Goal: Check status: Check status

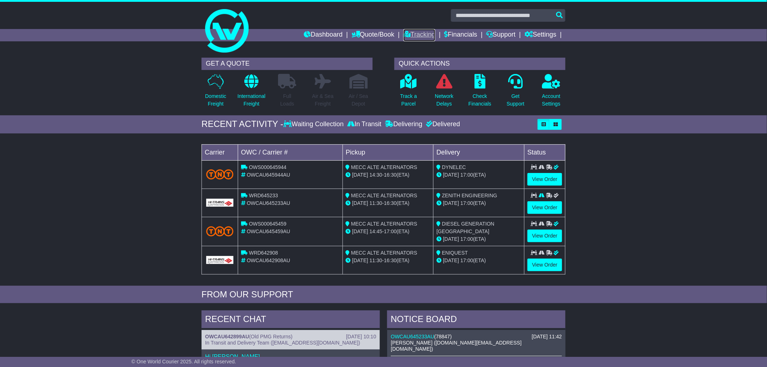
click at [408, 33] on link "Tracking" at bounding box center [420, 35] width 32 height 12
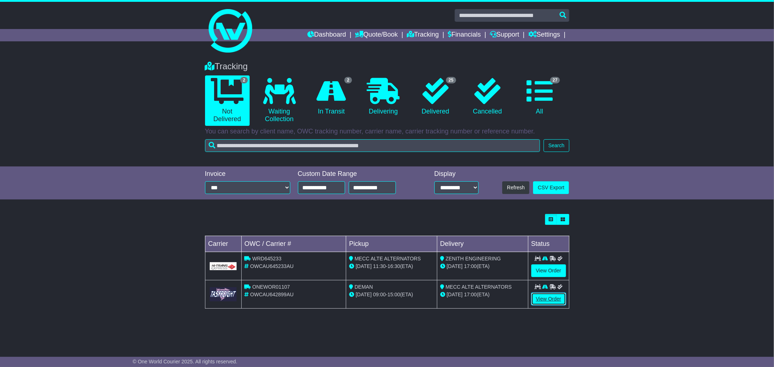
click at [552, 295] on link "View Order" at bounding box center [548, 299] width 35 height 13
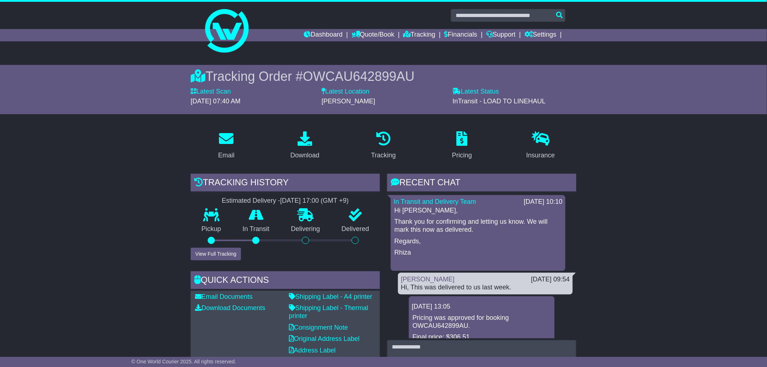
scroll to position [40, 0]
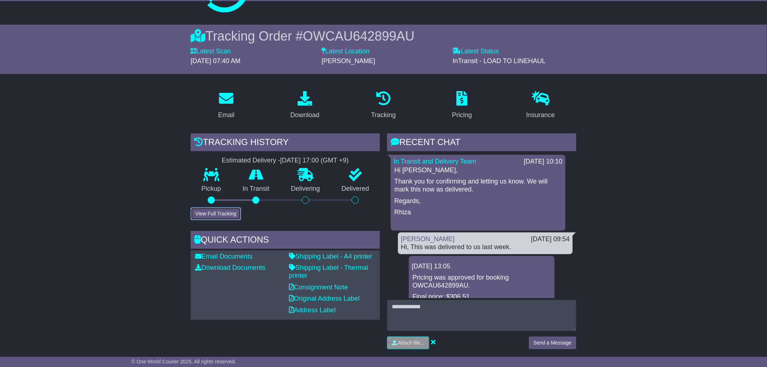
click at [203, 211] on button "View Full Tracking" at bounding box center [216, 213] width 50 height 13
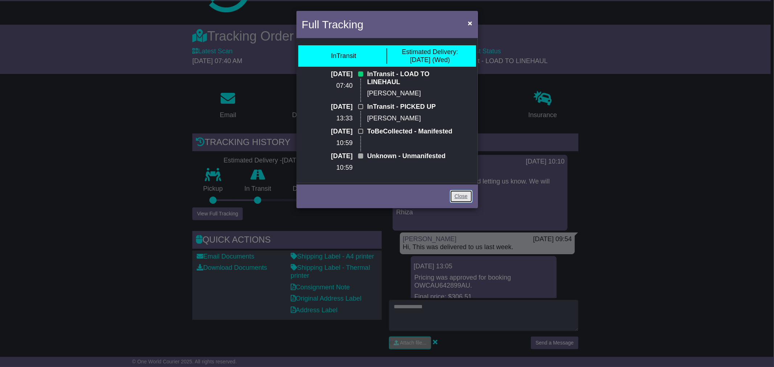
click at [454, 195] on link "Close" at bounding box center [461, 196] width 22 height 13
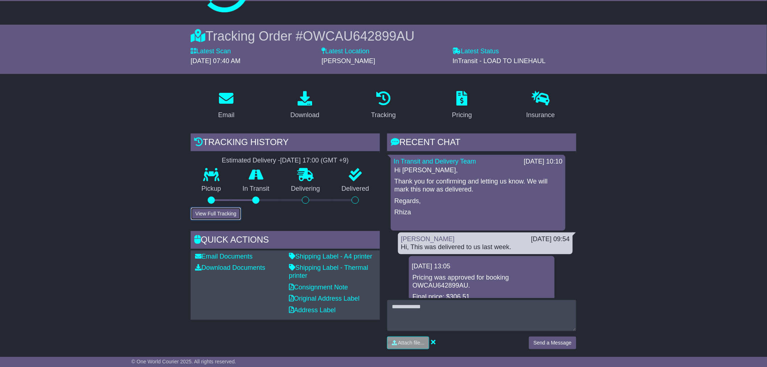
scroll to position [0, 0]
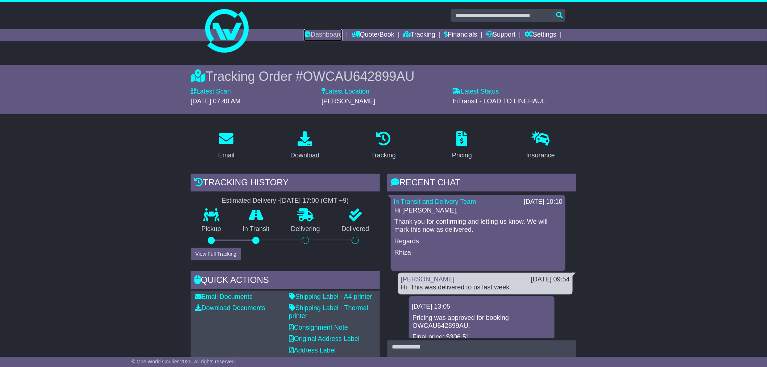
click at [316, 38] on link "Dashboard" at bounding box center [323, 35] width 39 height 12
